Goal: Task Accomplishment & Management: Use online tool/utility

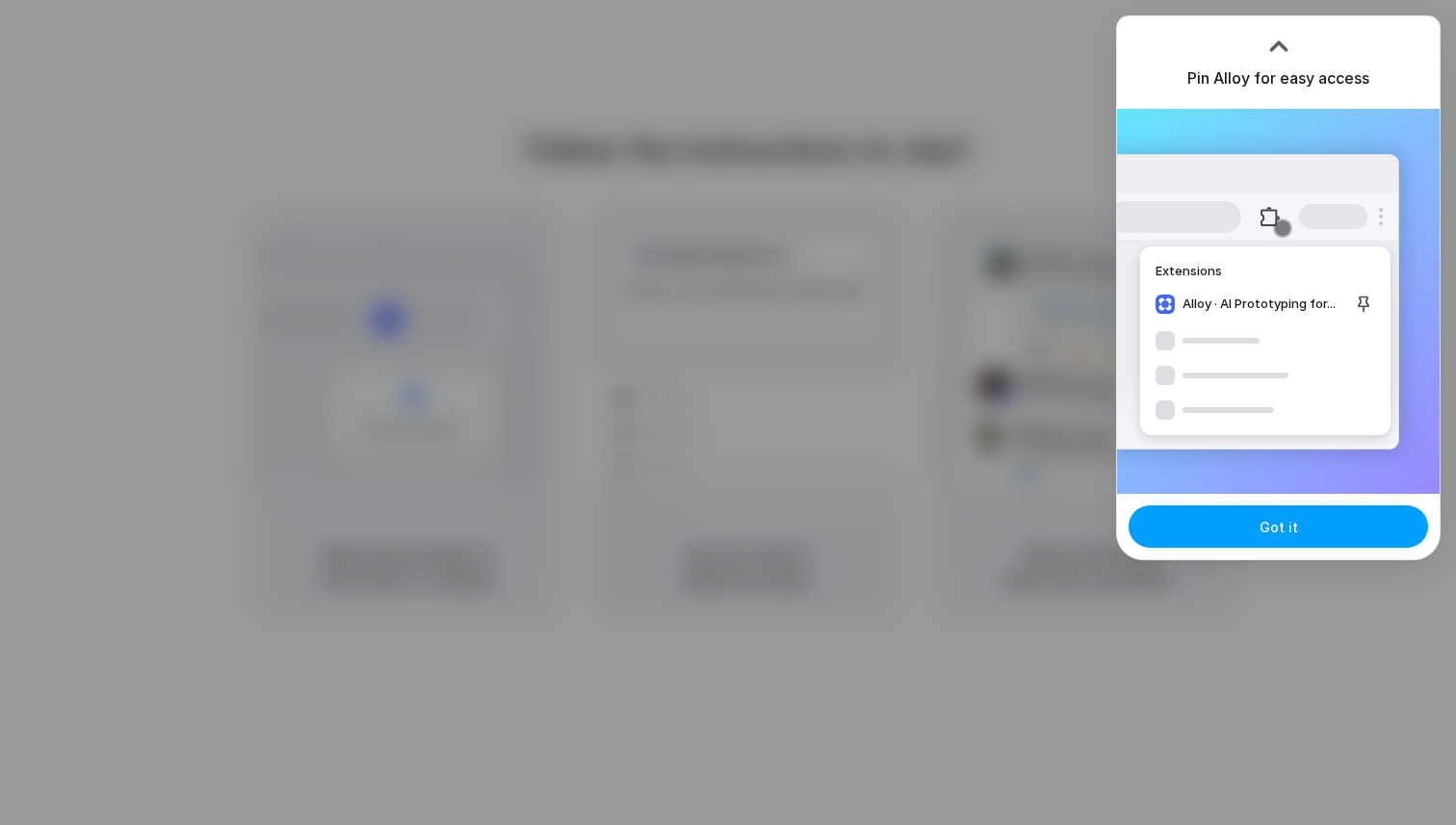
click at [1331, 520] on button "Got it" at bounding box center [1278, 527] width 299 height 42
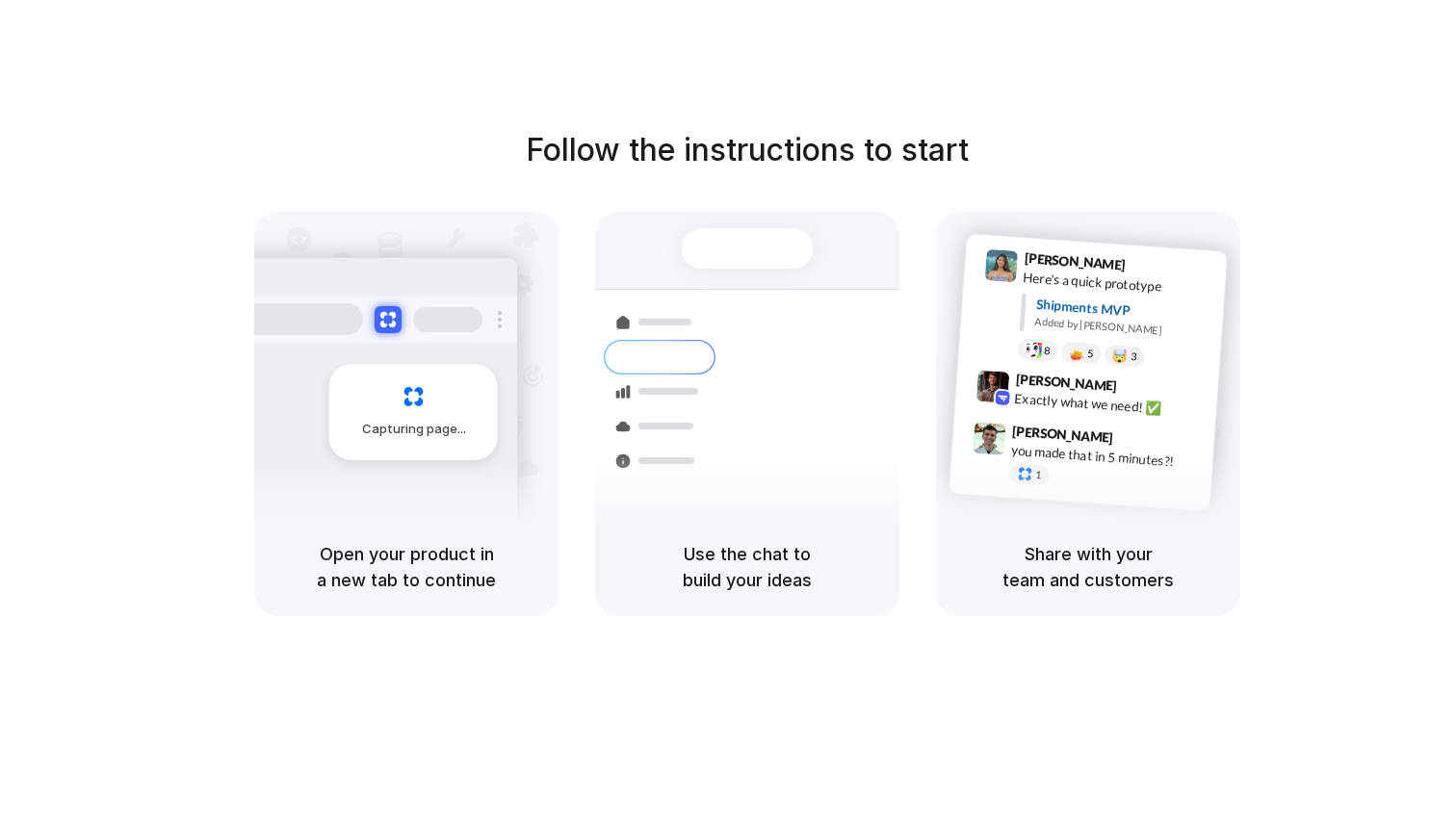
click at [826, 33] on div "Follow the instructions to start Capturing page Open your product in a new tab …" at bounding box center [747, 431] width 1495 height 864
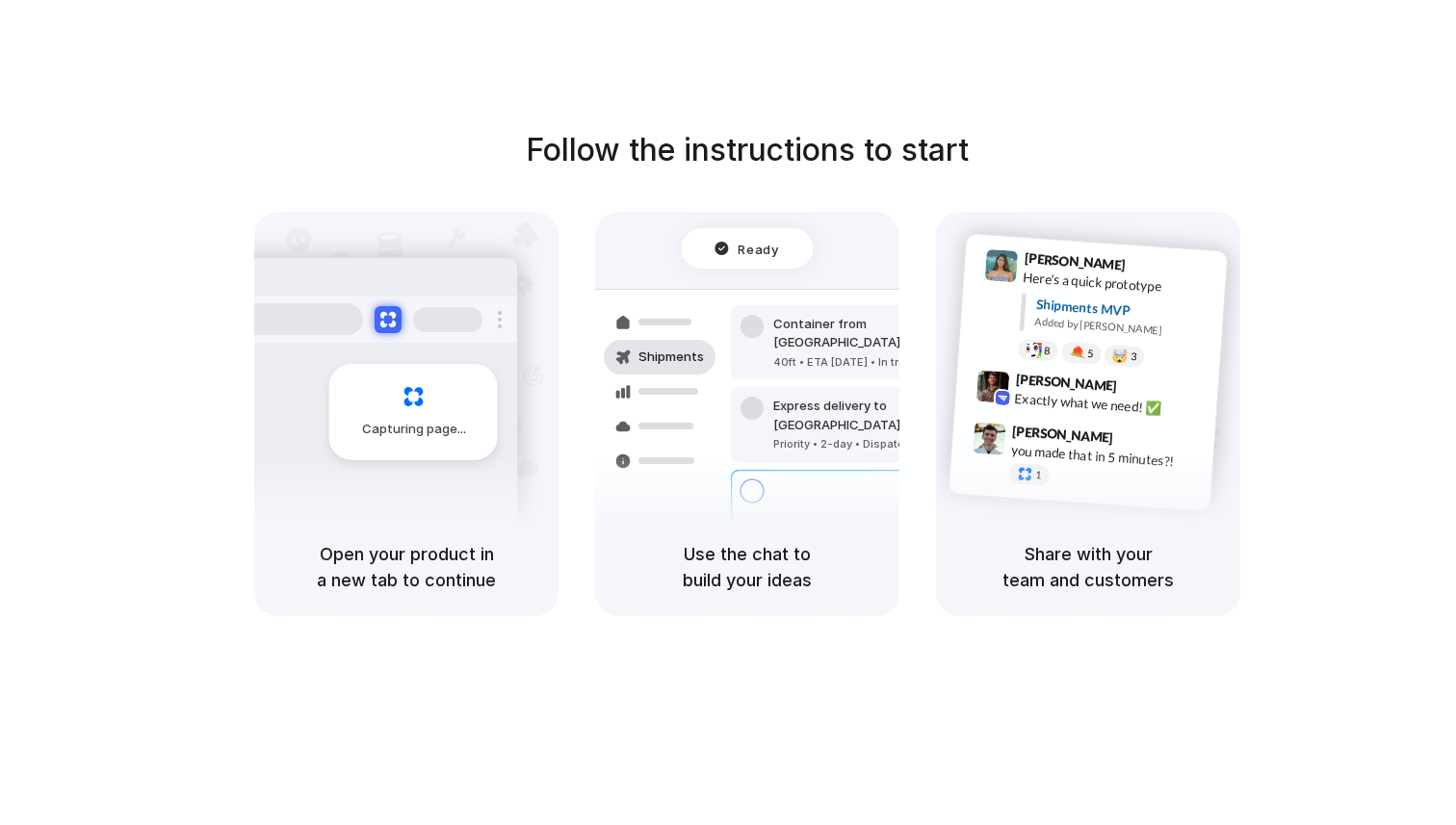
click at [717, 425] on div "Container from [GEOGRAPHIC_DATA] 40ft • ETA [DATE] • In transit Express deliver…" at bounding box center [818, 425] width 204 height 270
click at [390, 398] on div "Capturing page" at bounding box center [413, 412] width 169 height 96
